Goal: Task Accomplishment & Management: Use online tool/utility

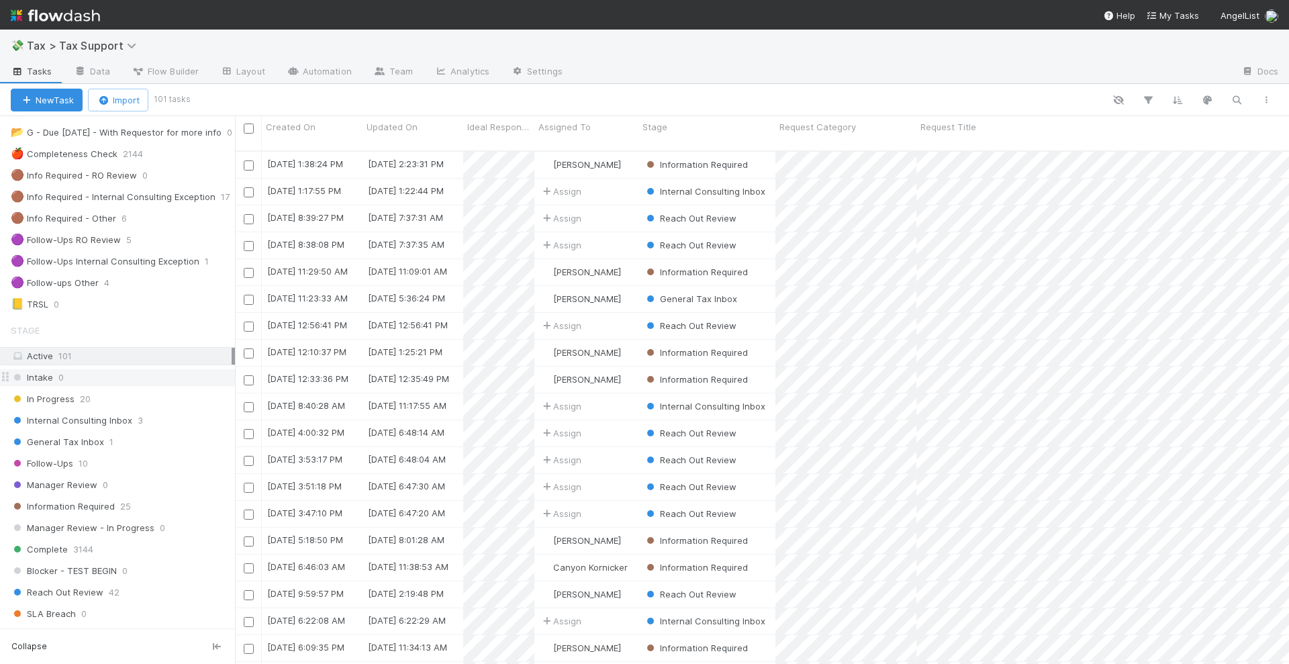
scroll to position [168, 0]
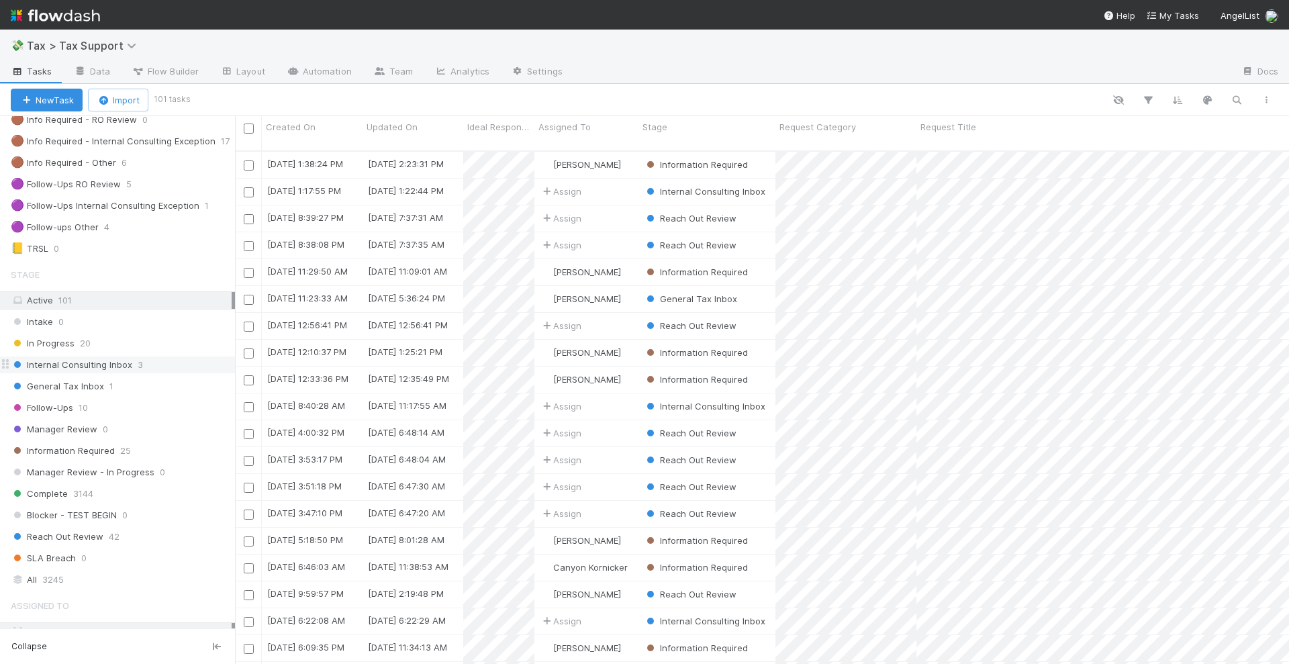
click at [154, 358] on div "Internal Consulting Inbox 3" at bounding box center [123, 364] width 224 height 17
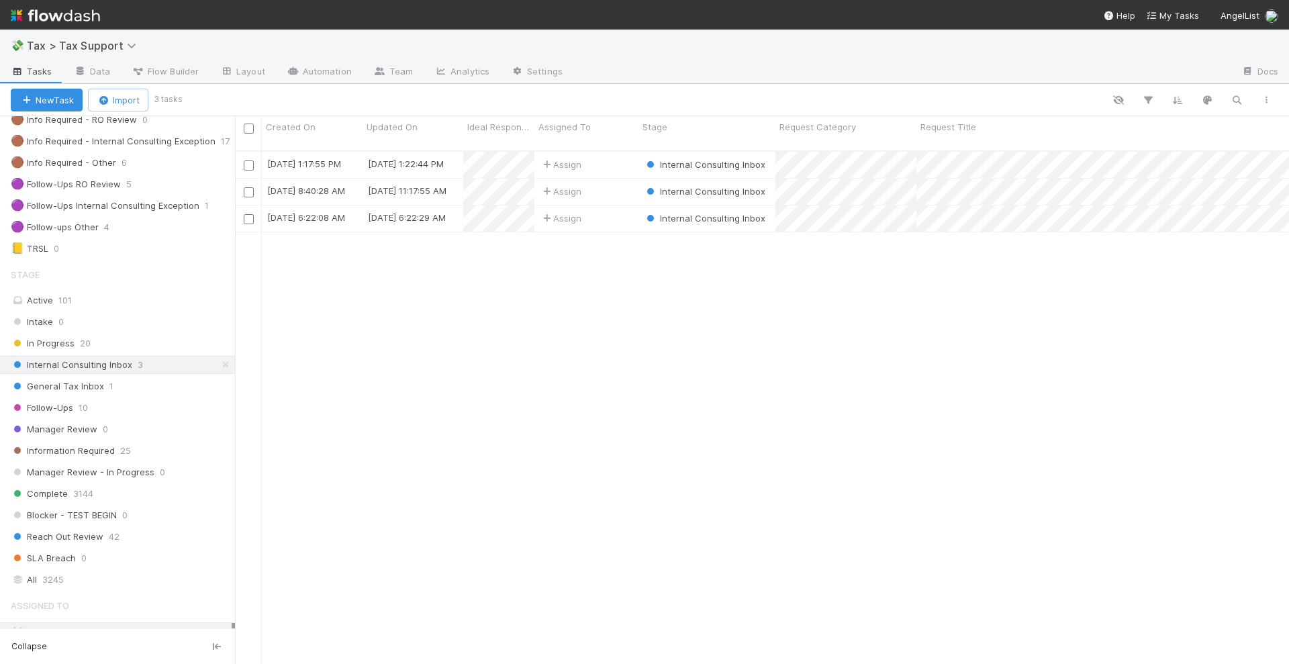
scroll to position [511, 1041]
click at [615, 153] on div "Assign" at bounding box center [586, 165] width 104 height 26
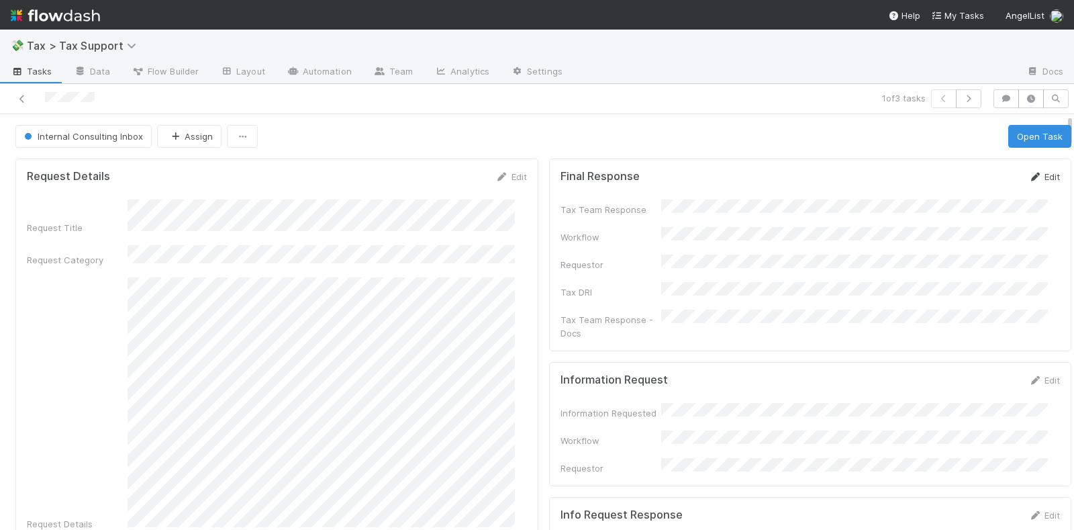
click at [1028, 172] on link "Edit" at bounding box center [1044, 176] width 32 height 11
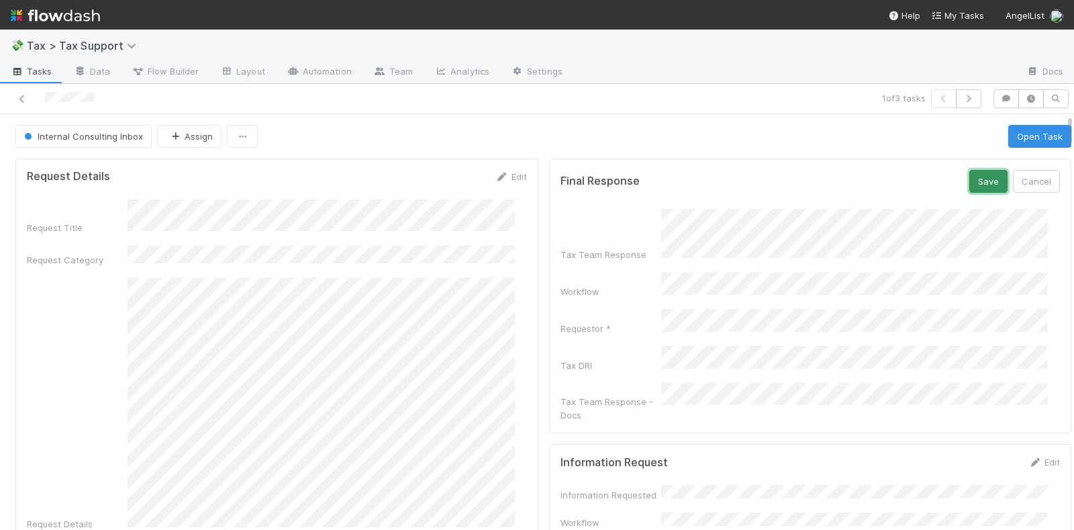
click at [969, 170] on button "Save" at bounding box center [988, 181] width 38 height 23
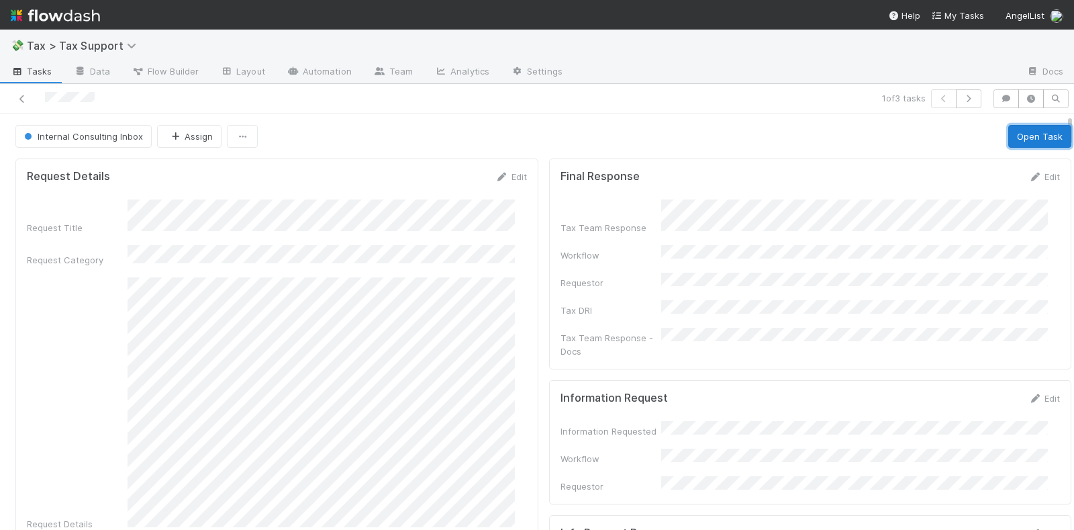
click at [1021, 137] on button "Open Task" at bounding box center [1039, 136] width 63 height 23
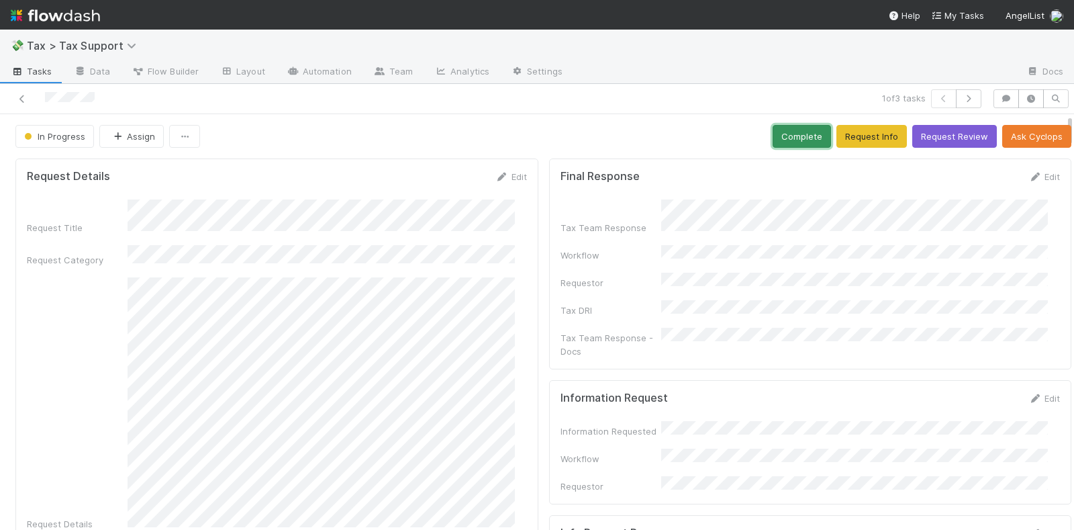
click at [776, 132] on button "Complete" at bounding box center [801, 136] width 58 height 23
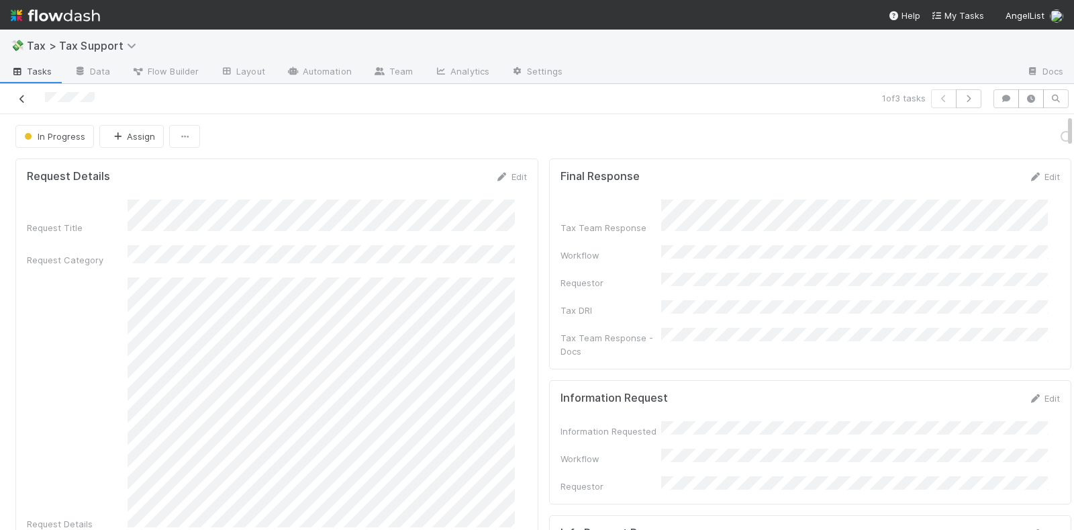
click at [23, 95] on icon at bounding box center [21, 99] width 13 height 9
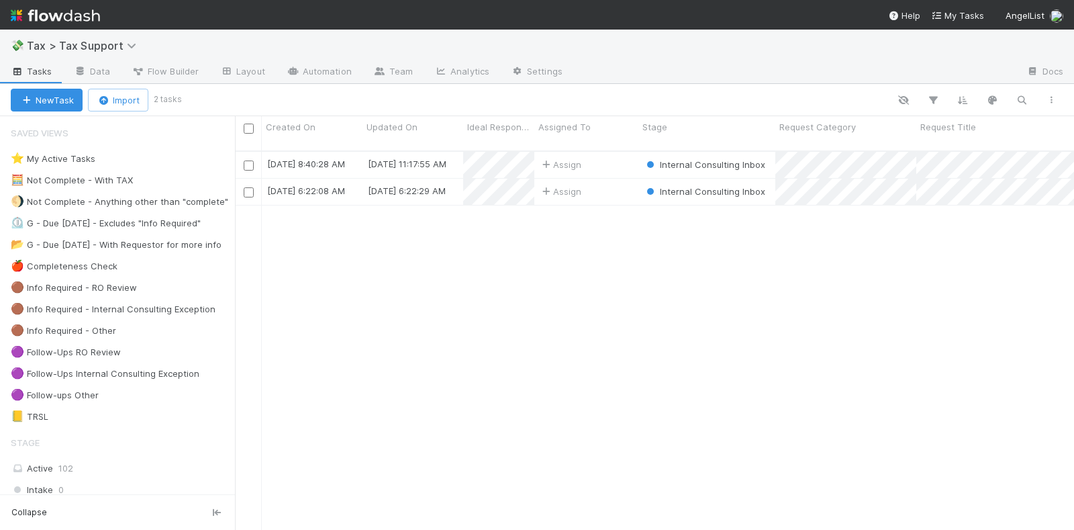
scroll to position [377, 826]
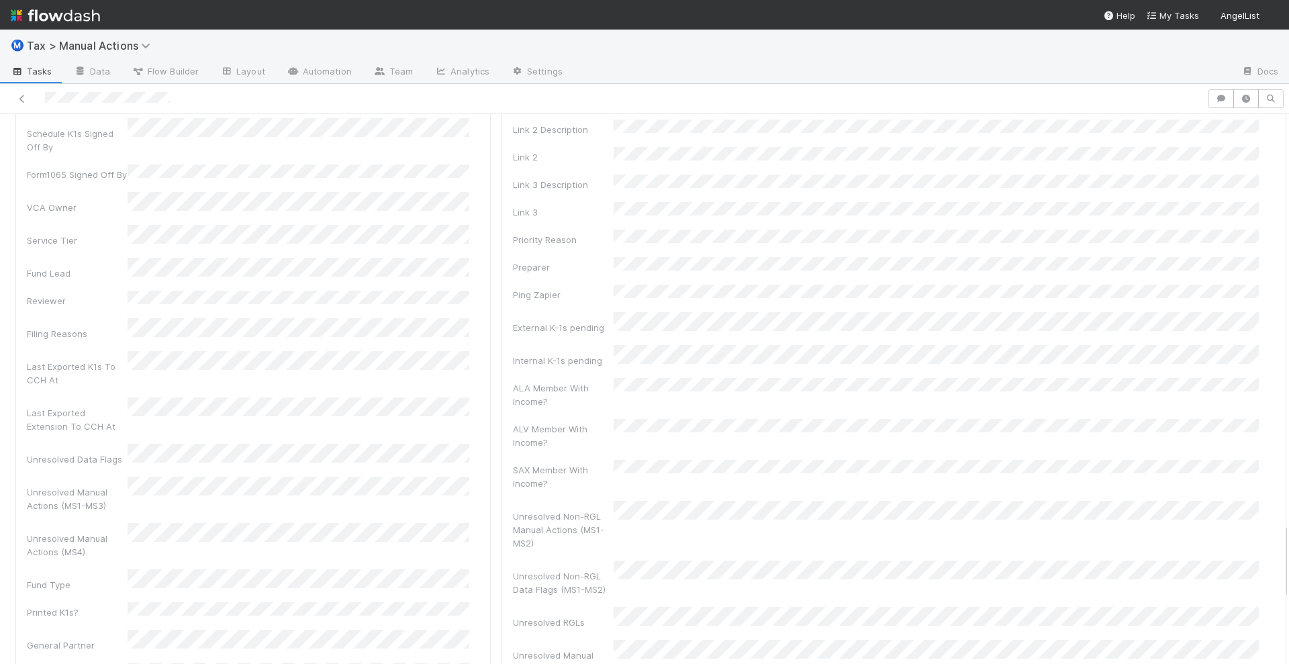
scroll to position [3020, 0]
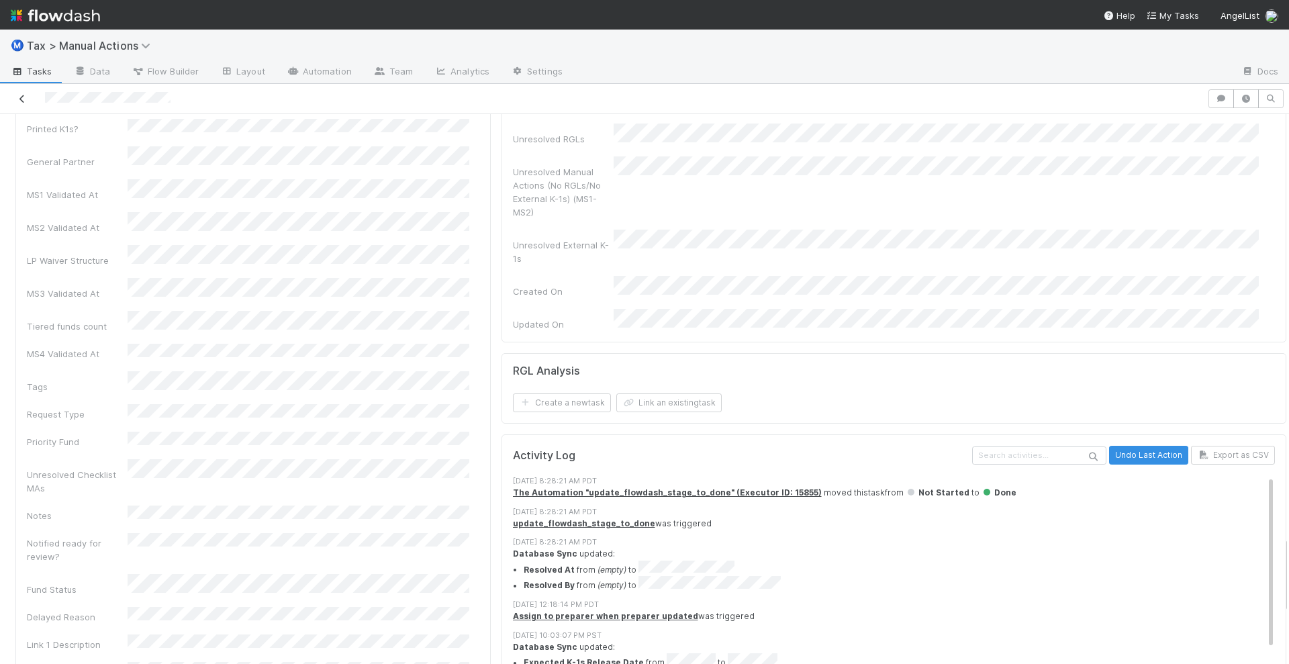
click at [23, 99] on icon at bounding box center [21, 99] width 13 height 9
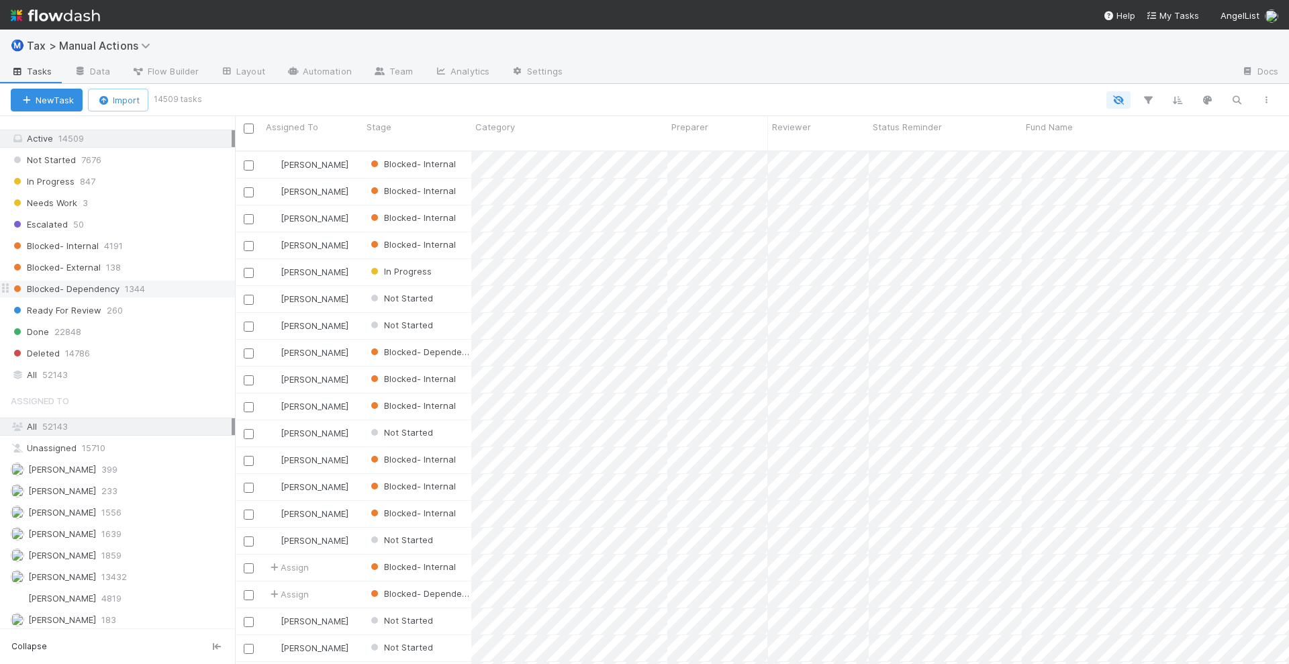
scroll to position [1240, 0]
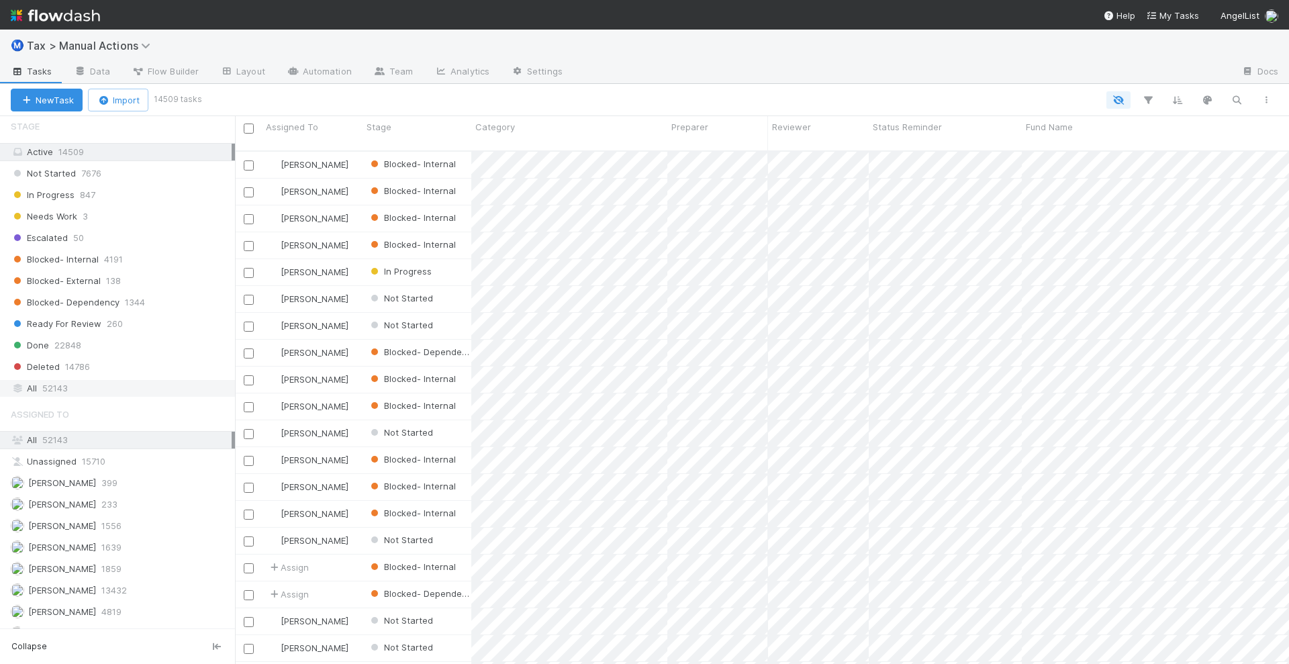
click at [61, 387] on span "52143" at bounding box center [55, 388] width 26 height 17
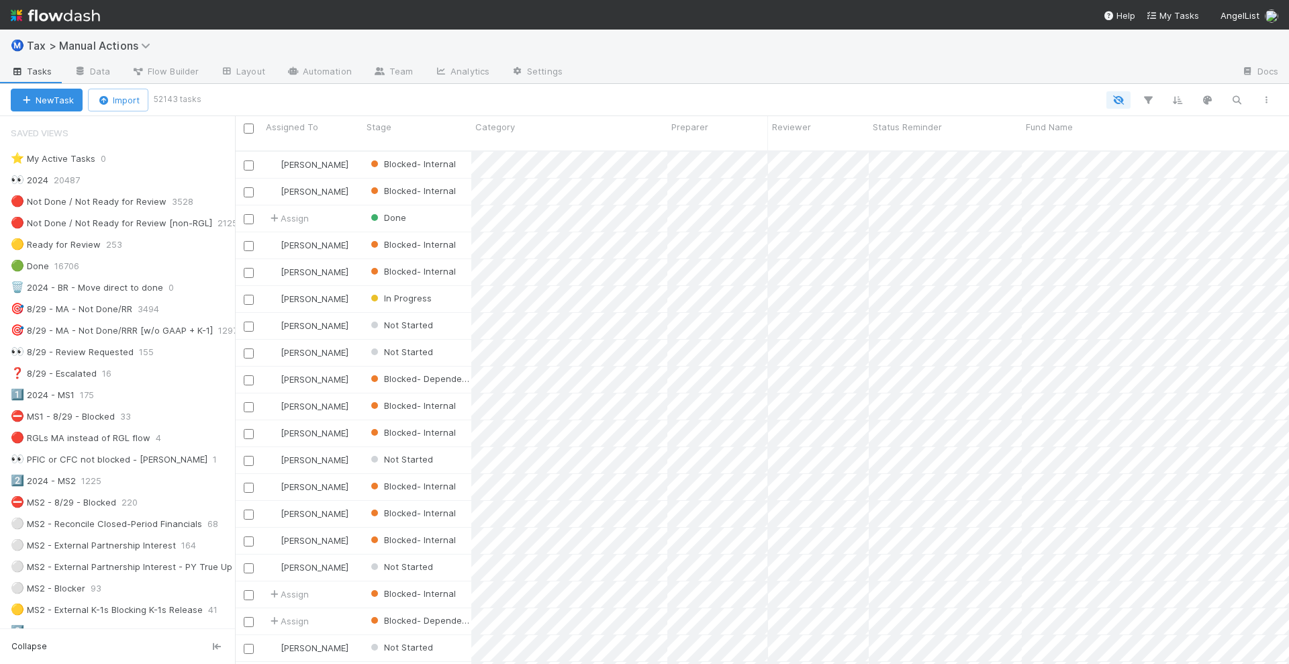
scroll to position [511, 1041]
click at [1146, 99] on icon "button" at bounding box center [1147, 100] width 13 height 12
click at [871, 145] on button "Add Filter" at bounding box center [941, 140] width 403 height 19
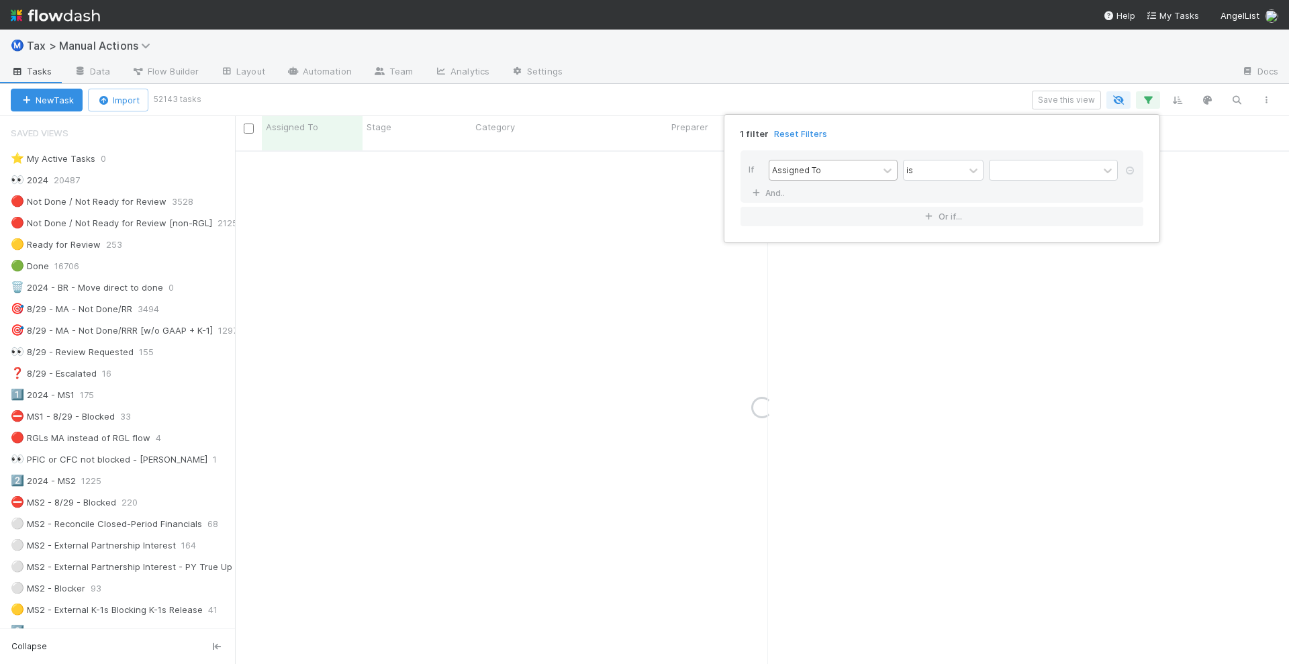
click at [813, 172] on div "Assigned To" at bounding box center [796, 170] width 49 height 12
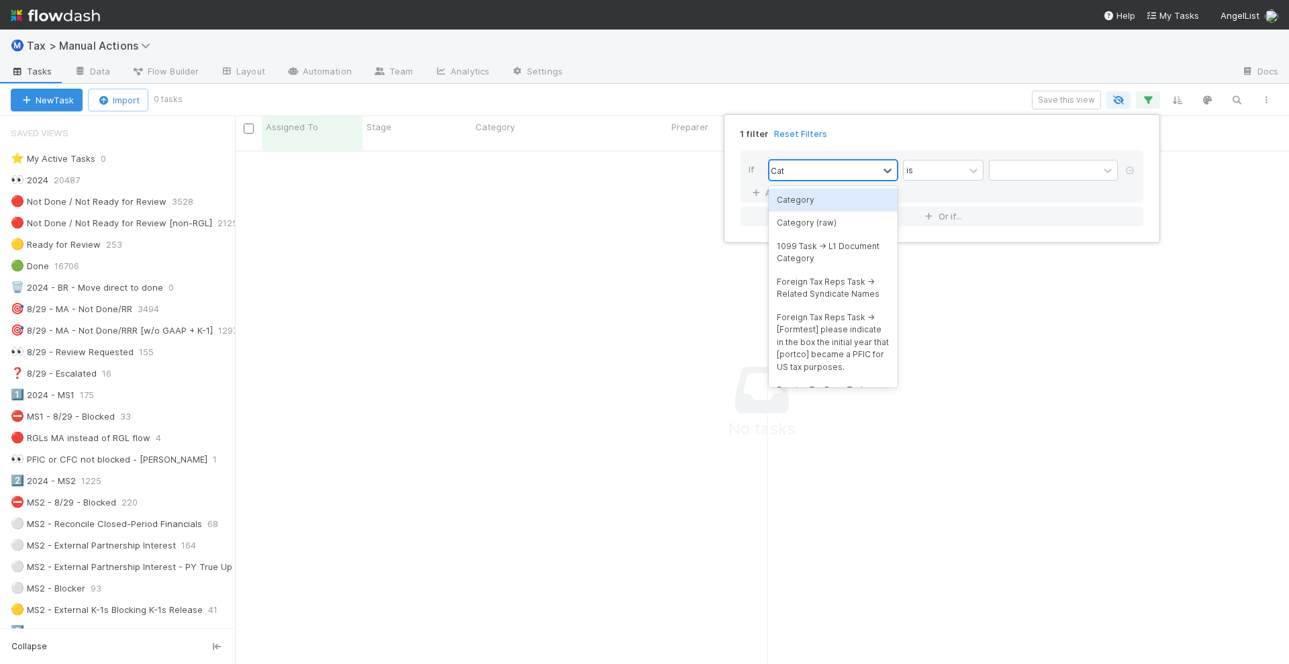
scroll to position [499, 1028]
type input "Cate"
click at [828, 201] on div "Category" at bounding box center [832, 200] width 129 height 23
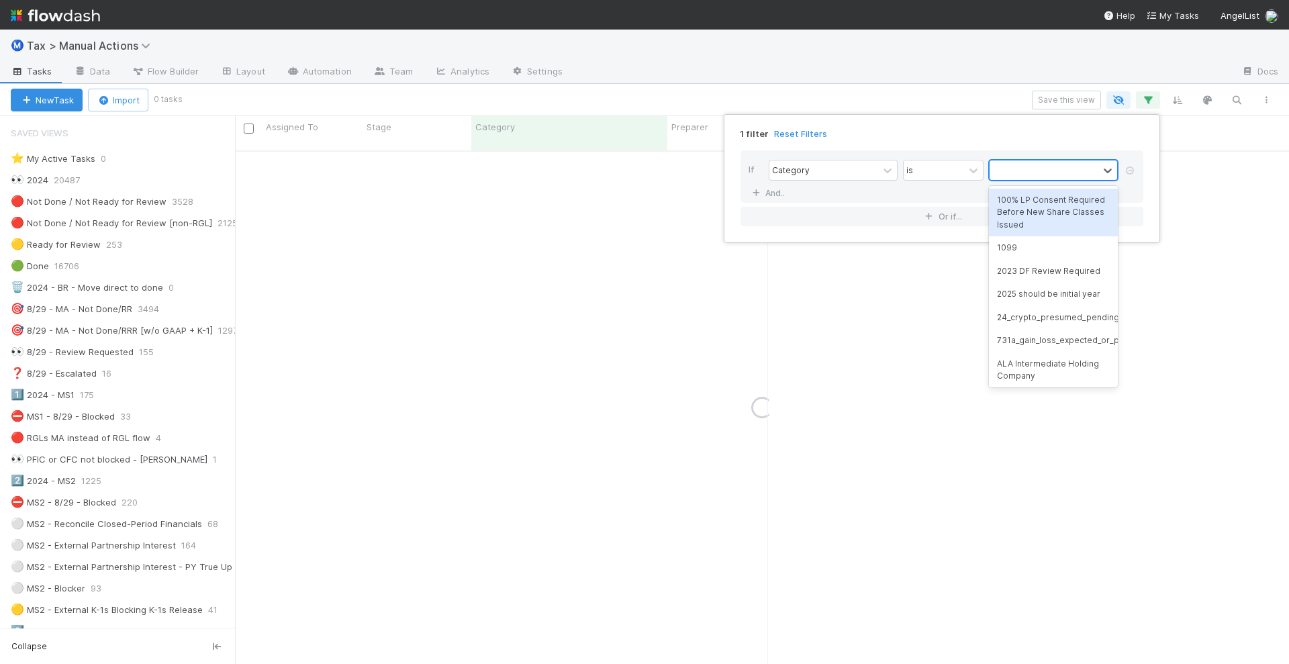
click at [1001, 172] on div at bounding box center [1043, 169] width 109 height 19
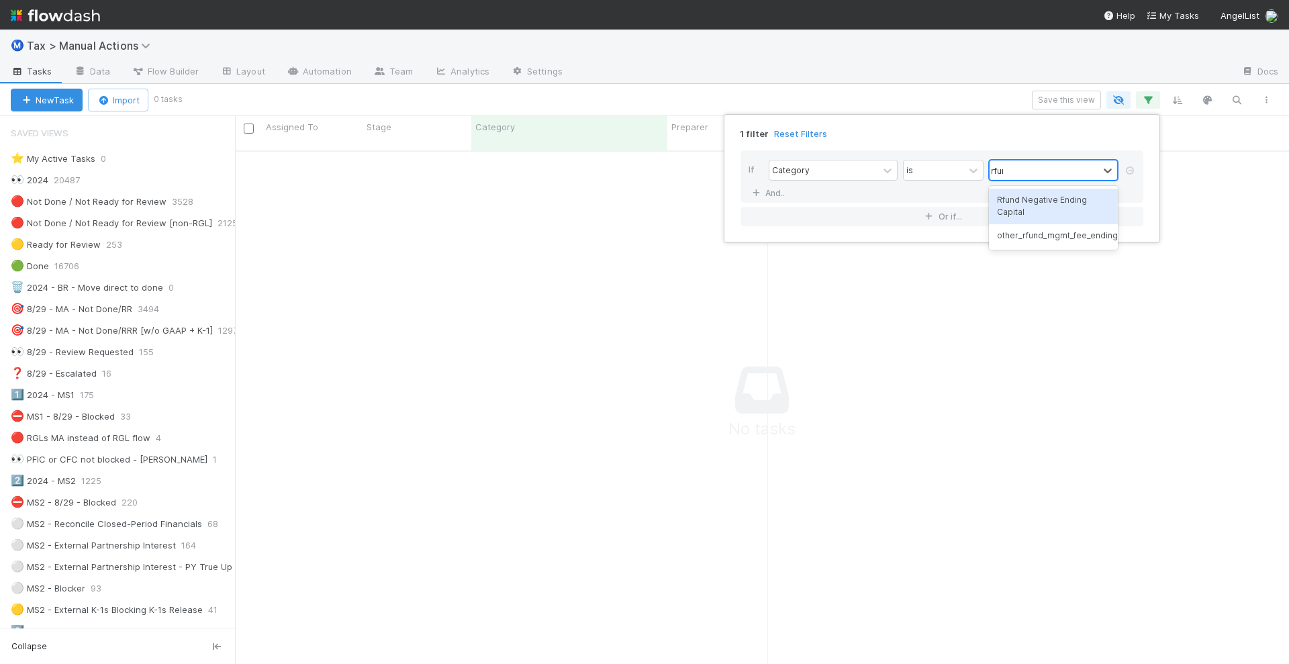
type input "rfund"
click at [1059, 213] on div "Rfund Negative Ending Capital" at bounding box center [1053, 207] width 129 height 36
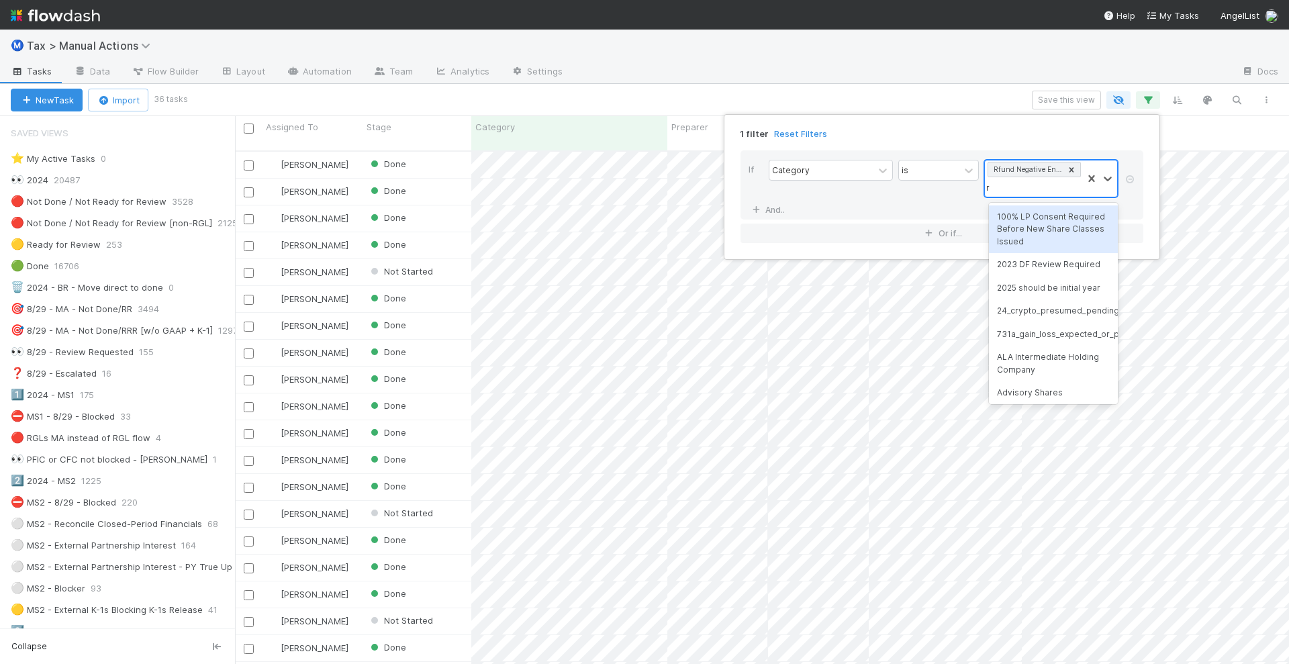
scroll to position [511, 1041]
type input "rf"
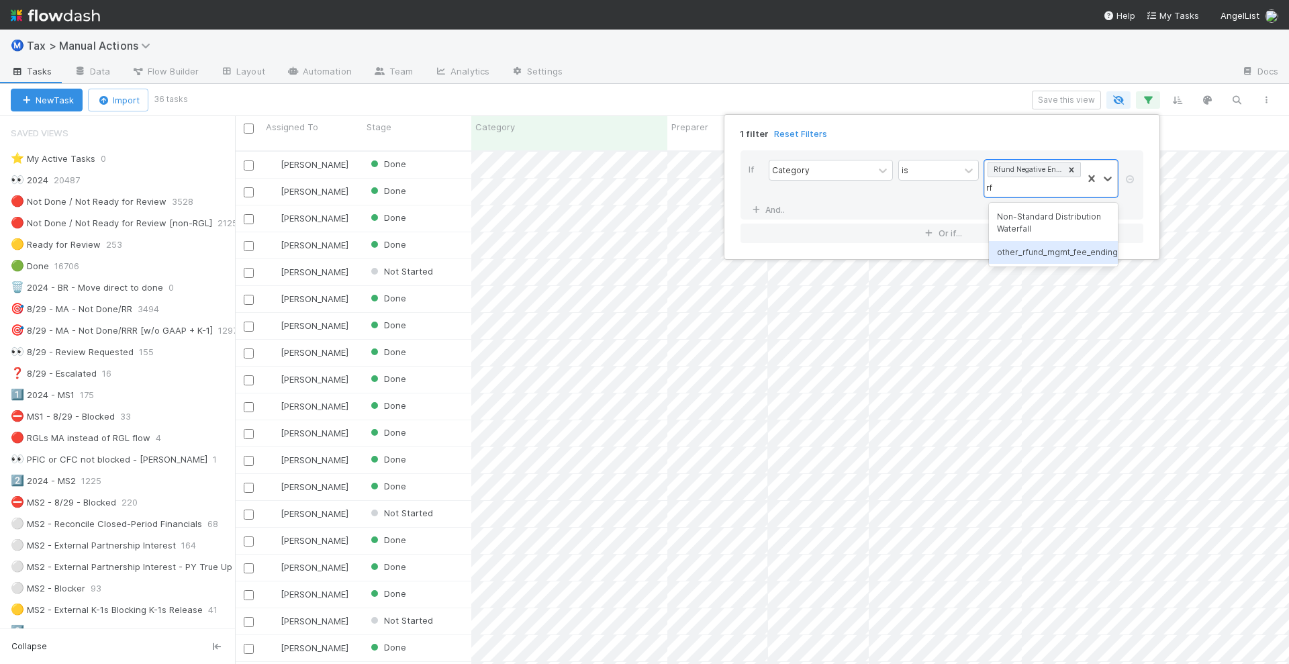
click at [1036, 248] on div "other_rfund_mgmt_fee_ending_cap" at bounding box center [1053, 252] width 129 height 23
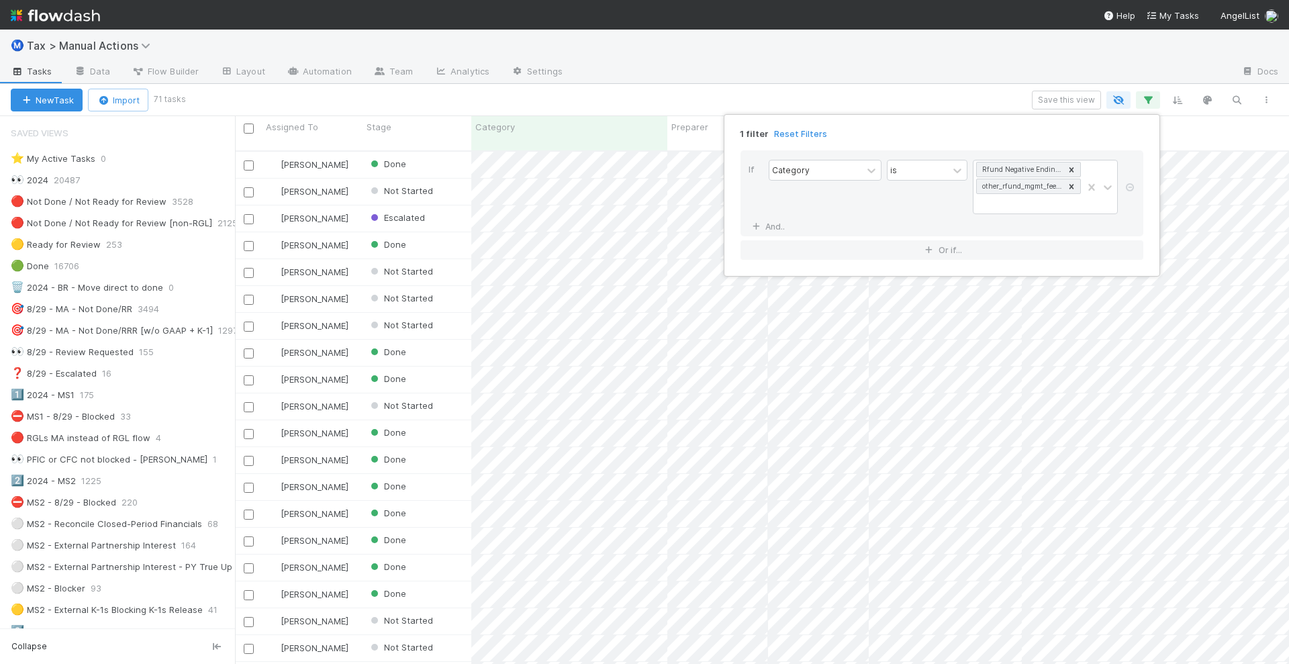
click at [465, 109] on div "1 filter Reset Filters If Category is Rfund Negative Ending Capital other_rfund…" at bounding box center [644, 332] width 1289 height 664
click at [1271, 96] on icon "button" at bounding box center [1265, 100] width 13 height 8
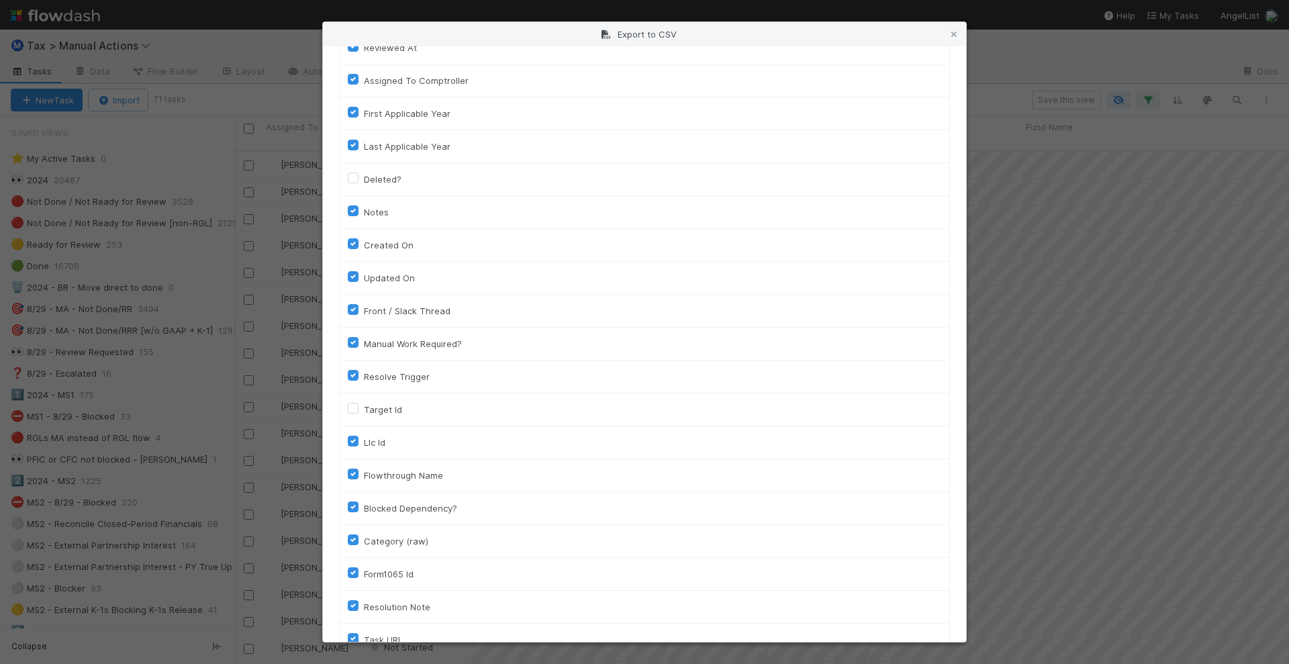
scroll to position [874, 0]
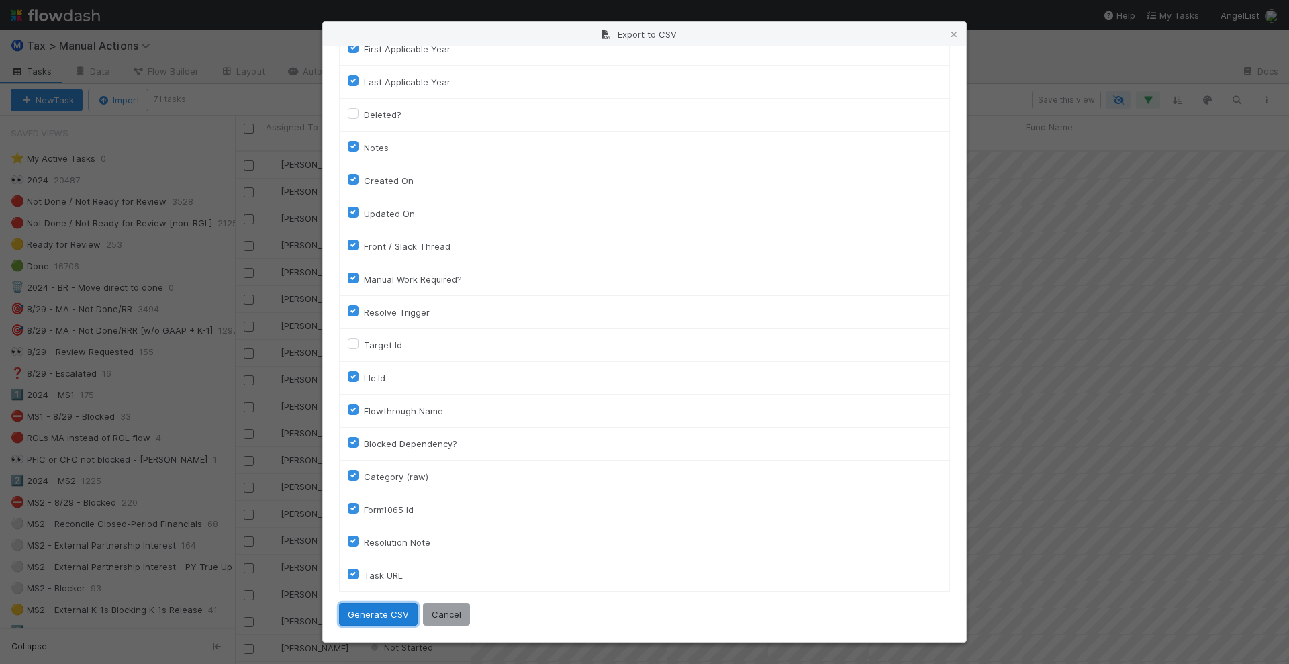
click at [384, 612] on button "Generate CSV" at bounding box center [378, 614] width 79 height 23
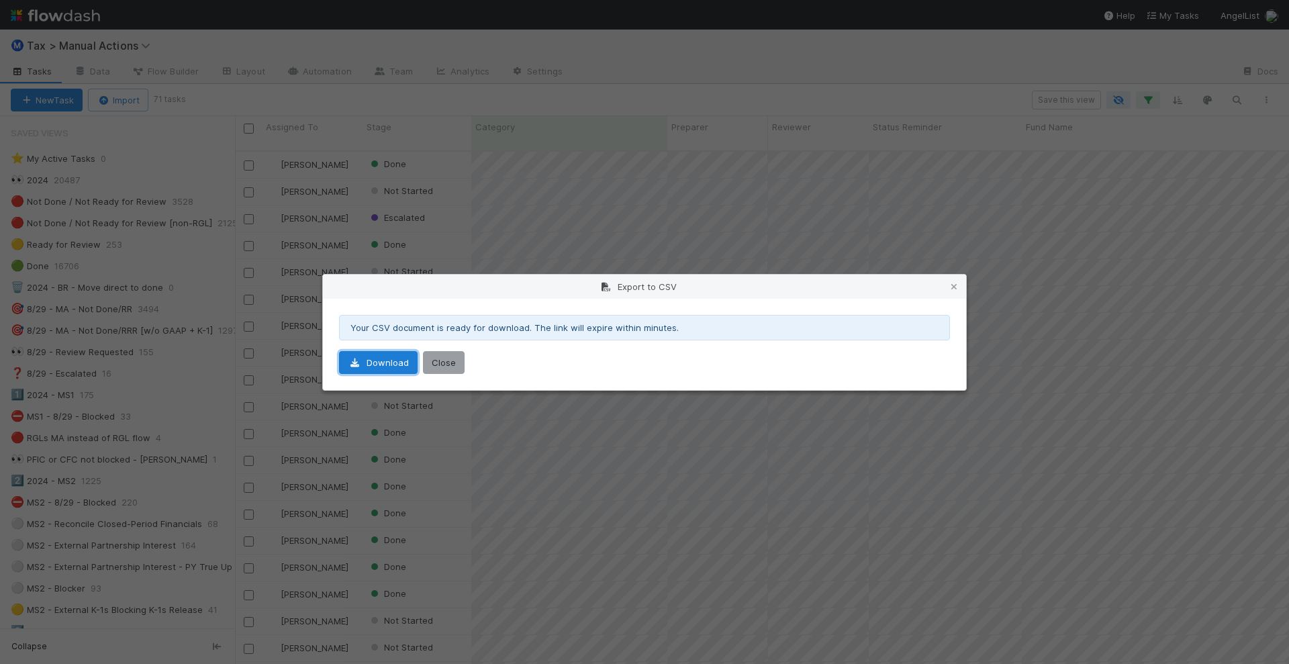
click at [373, 364] on link "Download" at bounding box center [378, 362] width 79 height 23
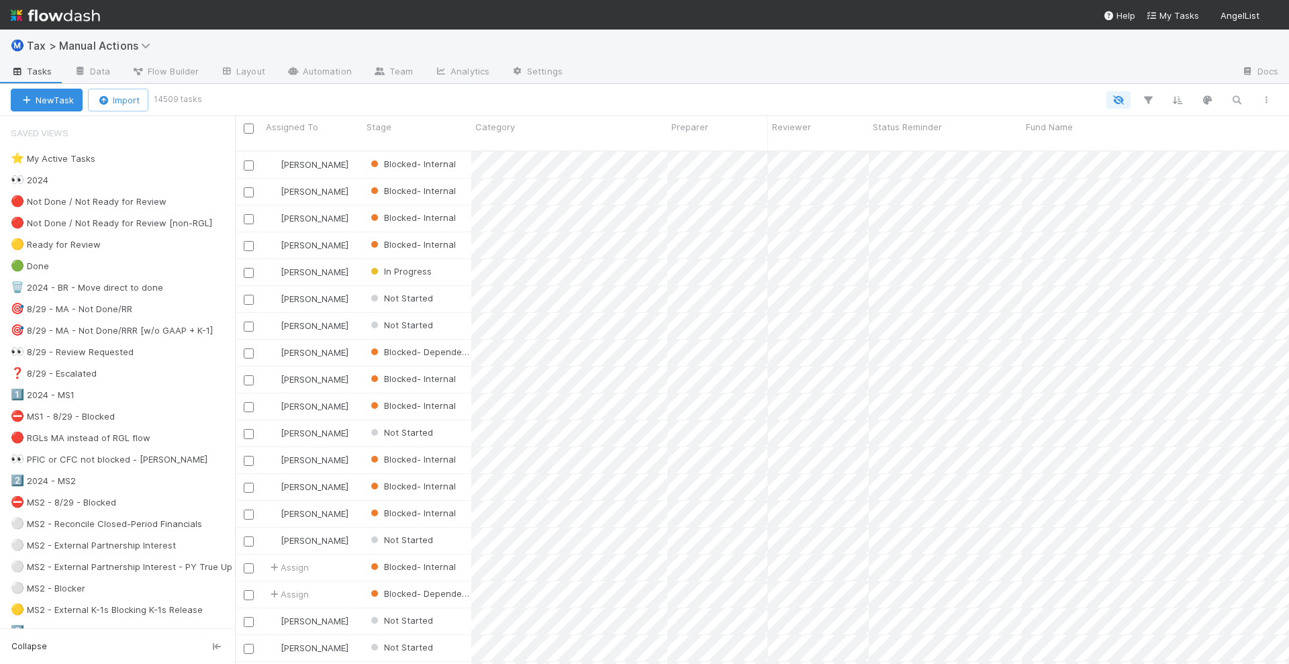
scroll to position [511, 1041]
